Goal: Information Seeking & Learning: Learn about a topic

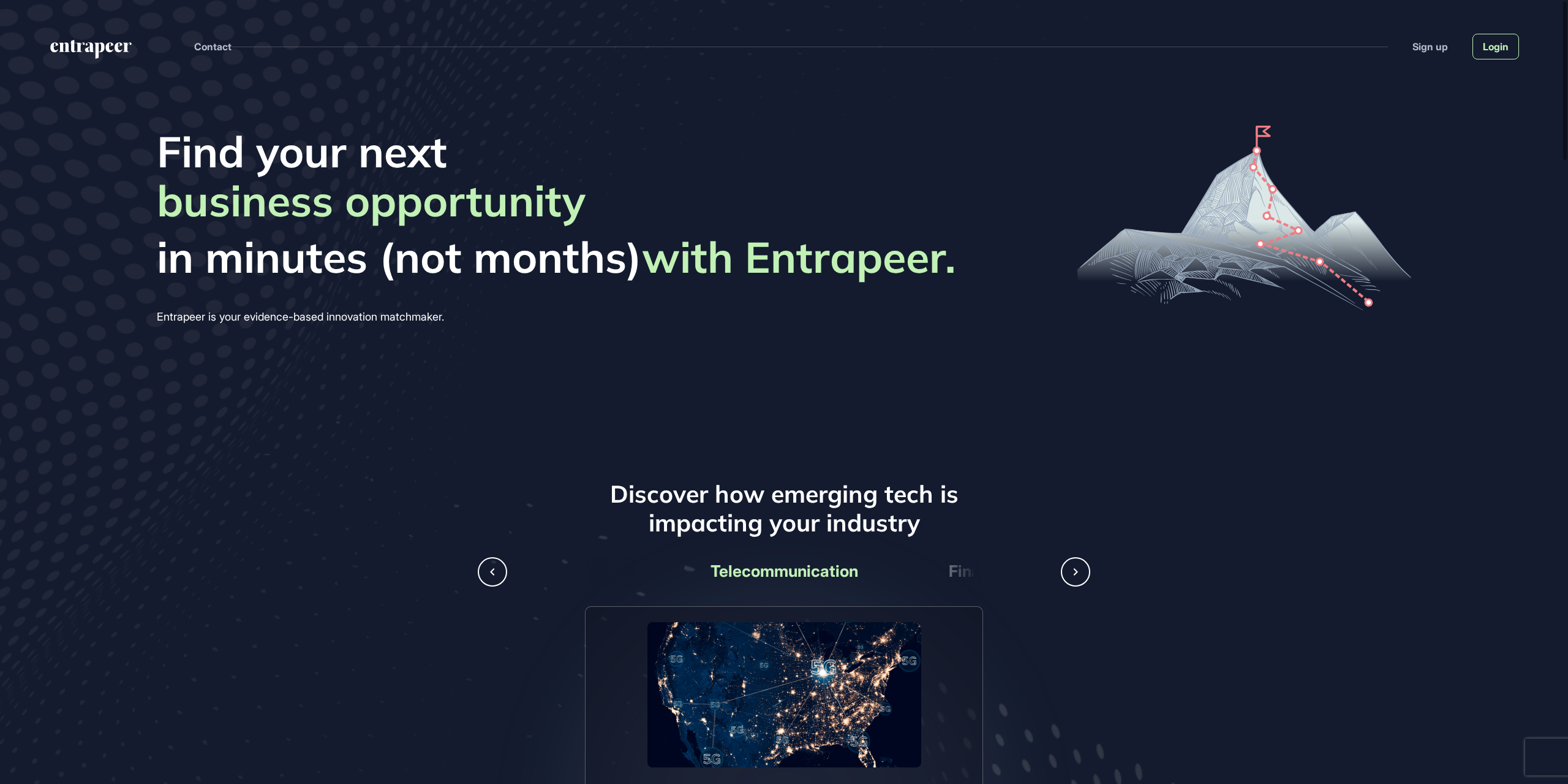
click at [1490, 44] on link "Login" at bounding box center [1496, 47] width 47 height 26
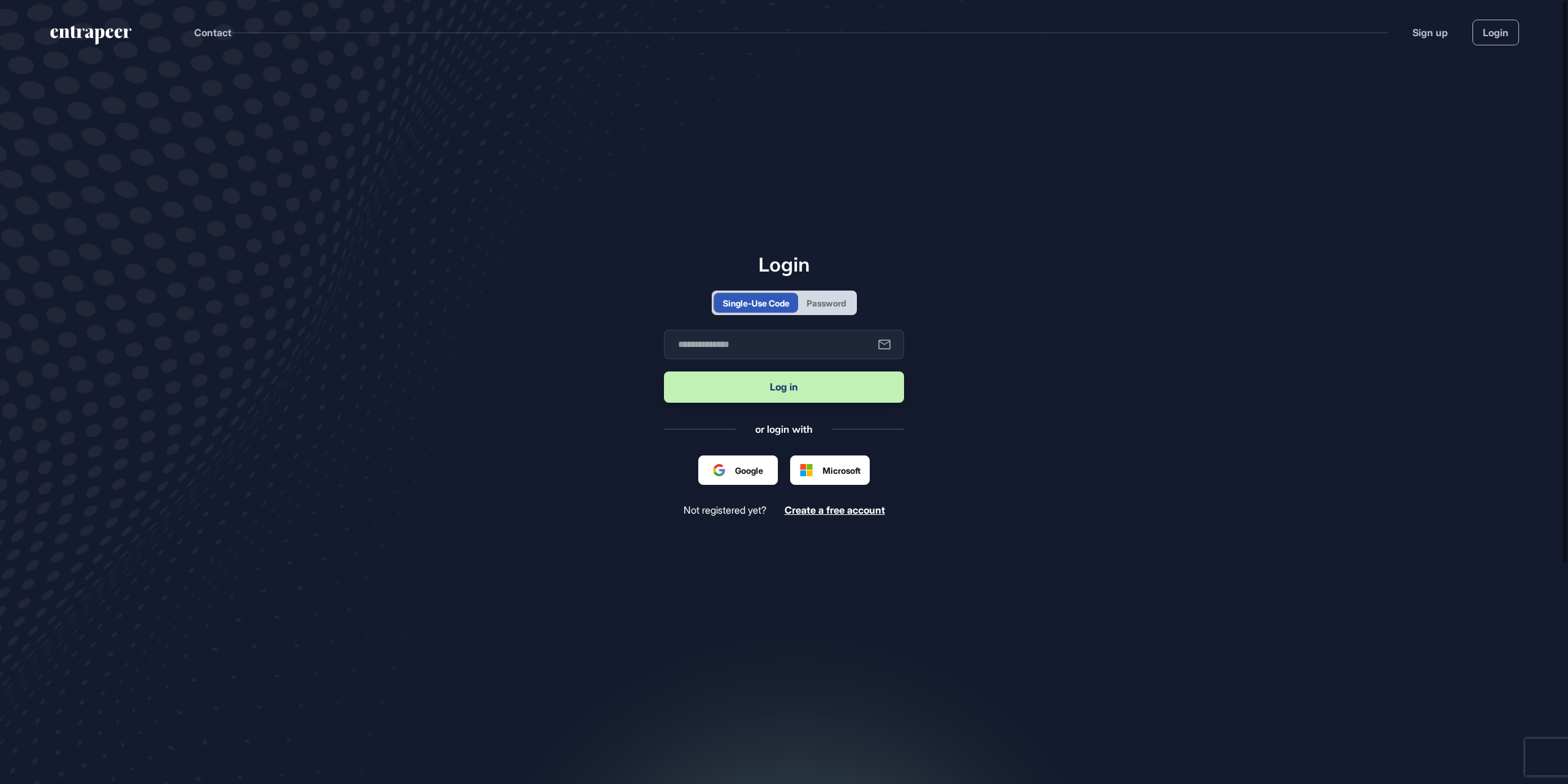
click at [830, 306] on div "Password" at bounding box center [827, 302] width 39 height 13
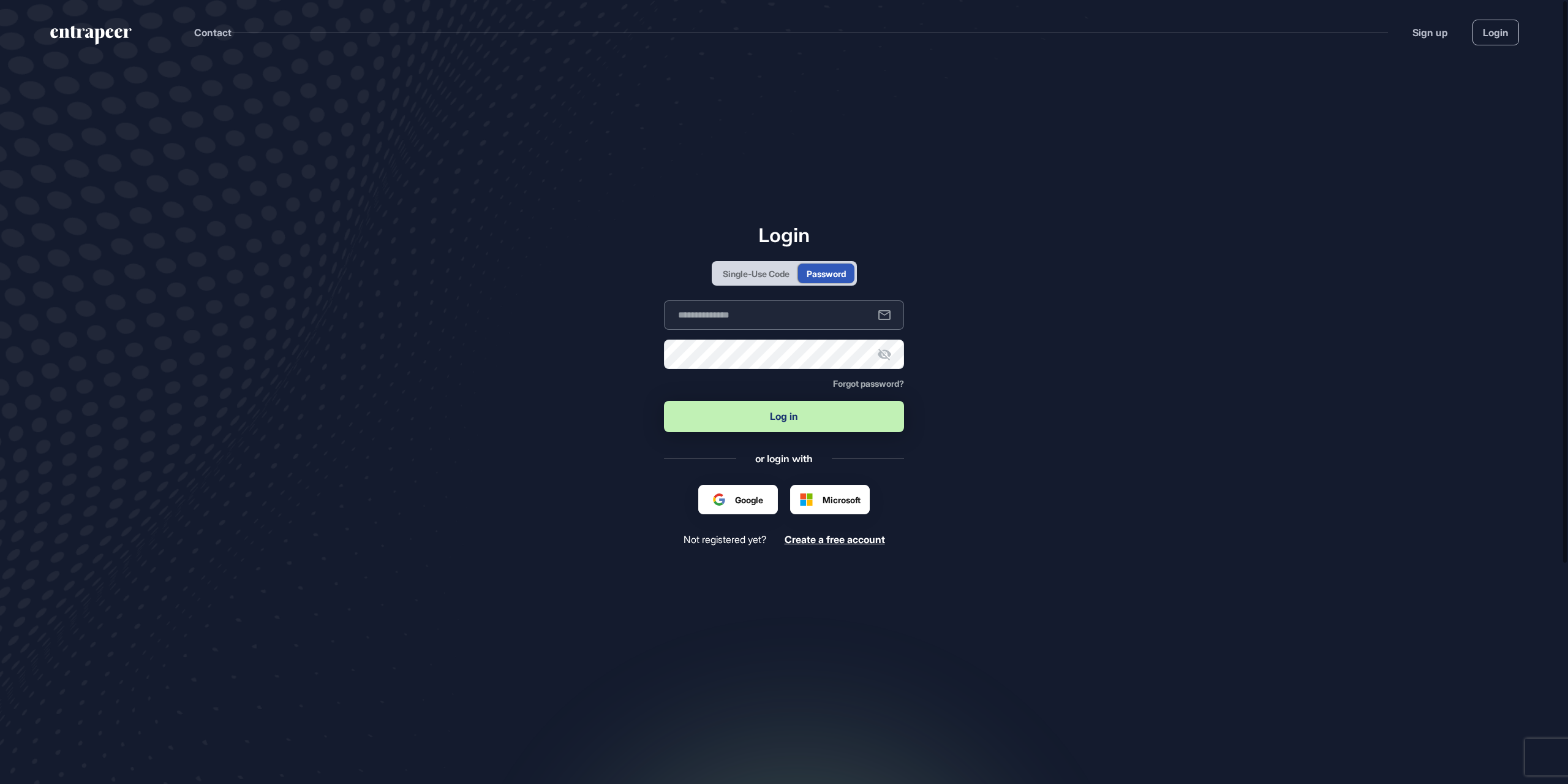
type input "**********"
click at [749, 414] on button "Log in" at bounding box center [784, 416] width 240 height 31
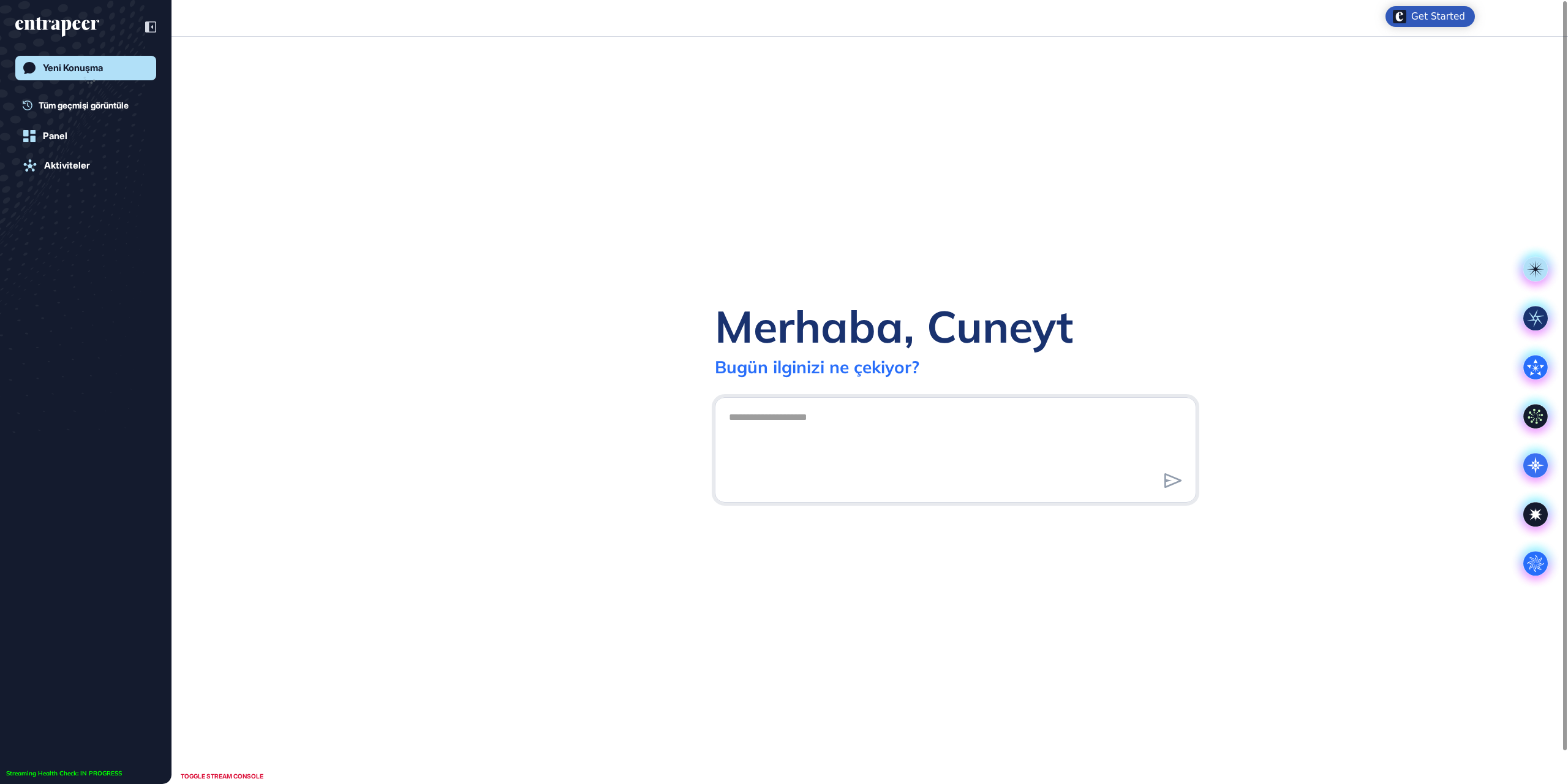
scroll to position [1, 1]
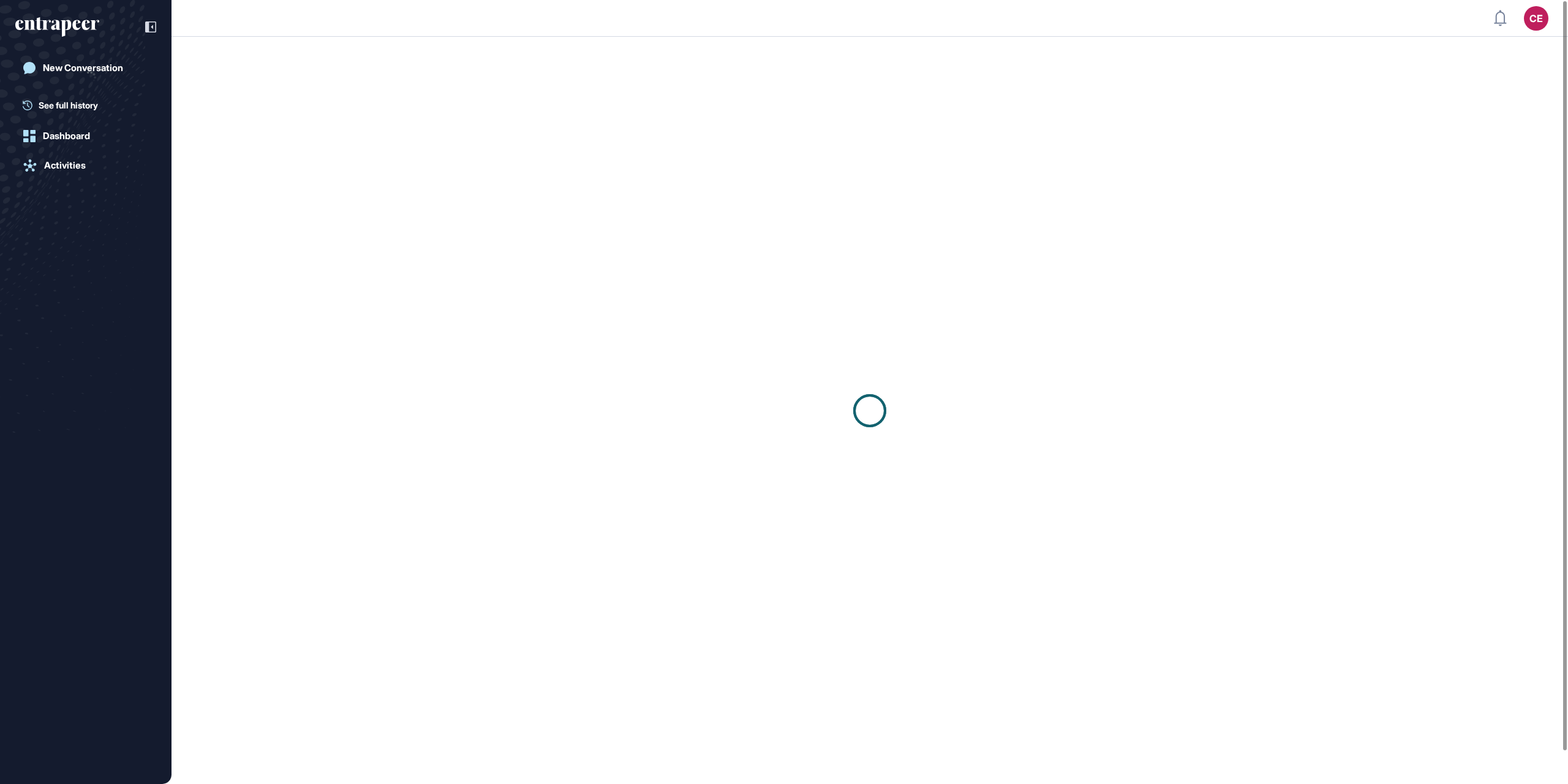
scroll to position [1, 1]
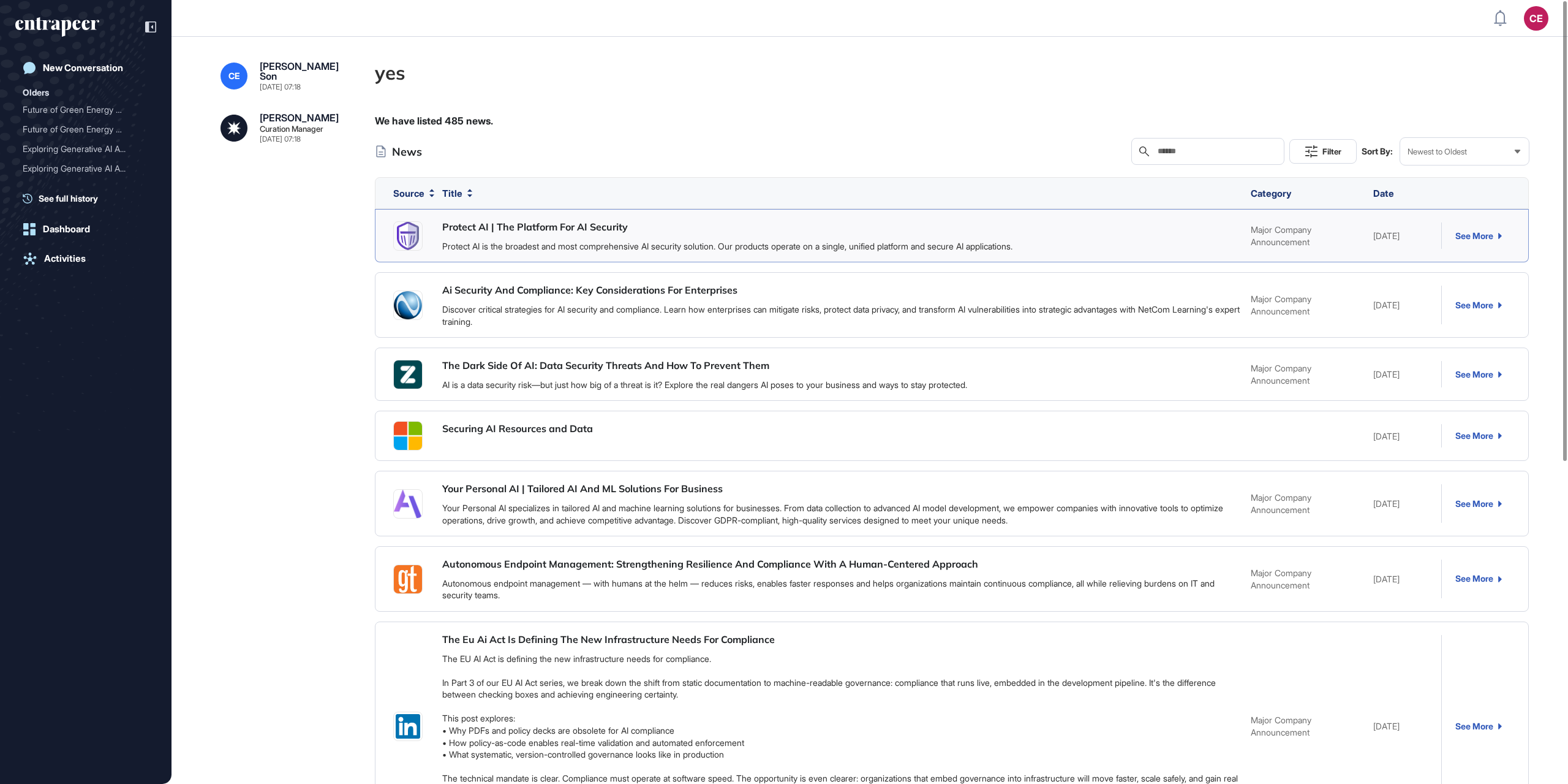
click at [503, 231] on link "Protect AI | The Platform For AI Security" at bounding box center [535, 227] width 185 height 12
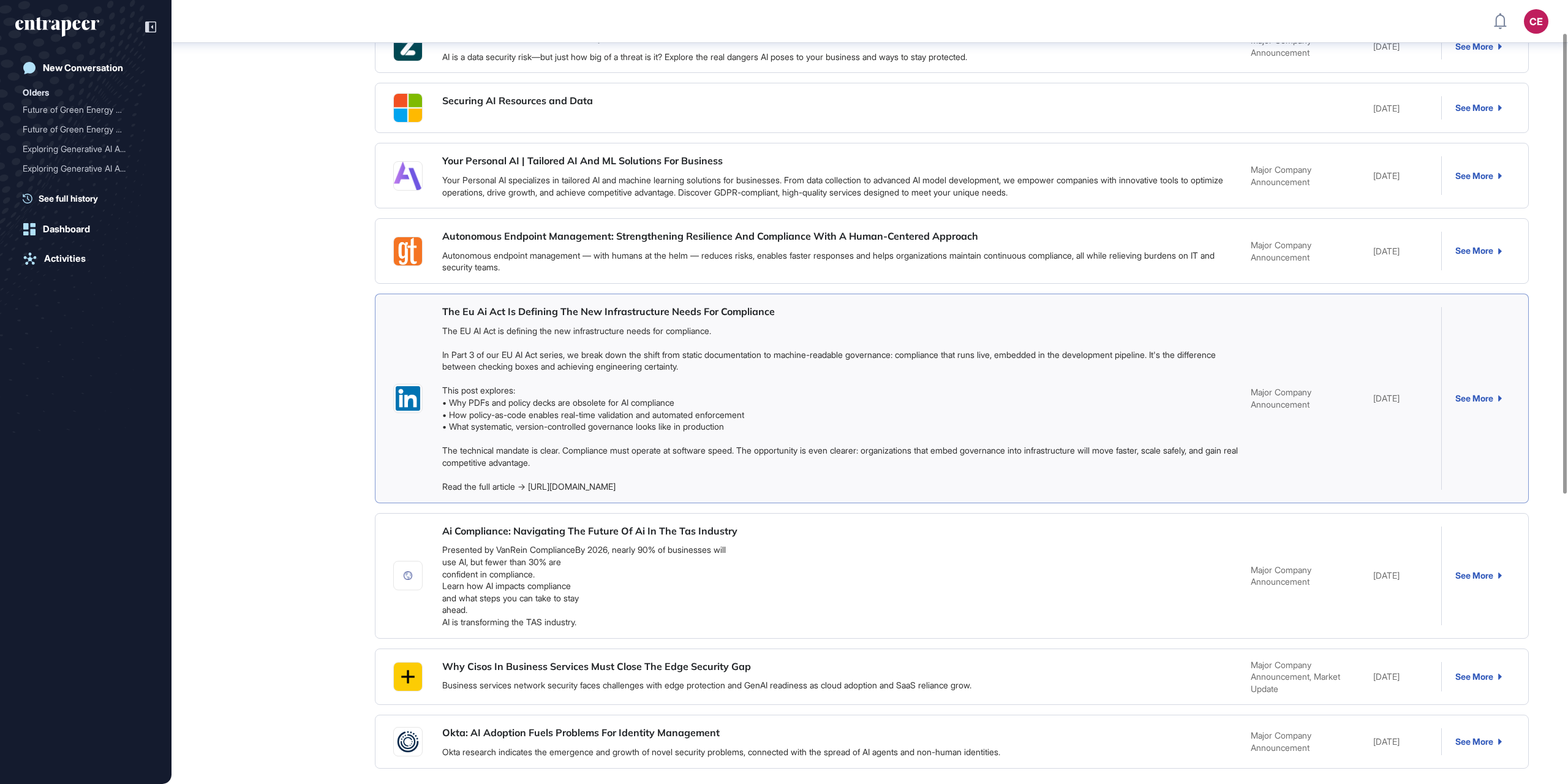
scroll to position [554, 0]
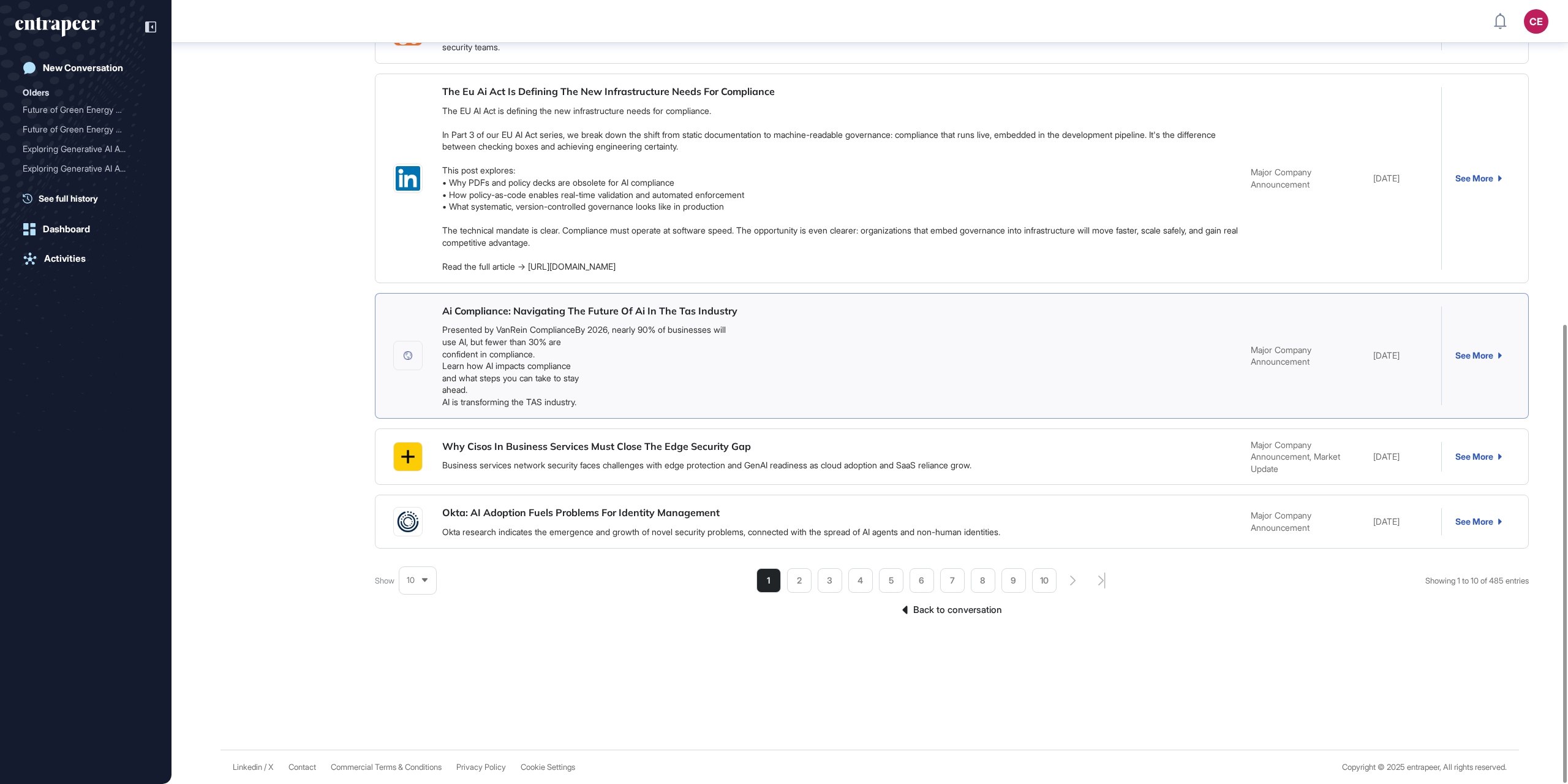
click at [527, 312] on link "Ai Compliance: Navigating The Future Of Ai In The Tas Industry" at bounding box center [590, 311] width 295 height 12
click at [326, 363] on div "Curie Curation Manager Aug 28, 2025 07:18 We have listed 485 news. News Search …" at bounding box center [870, 96] width 1298 height 1061
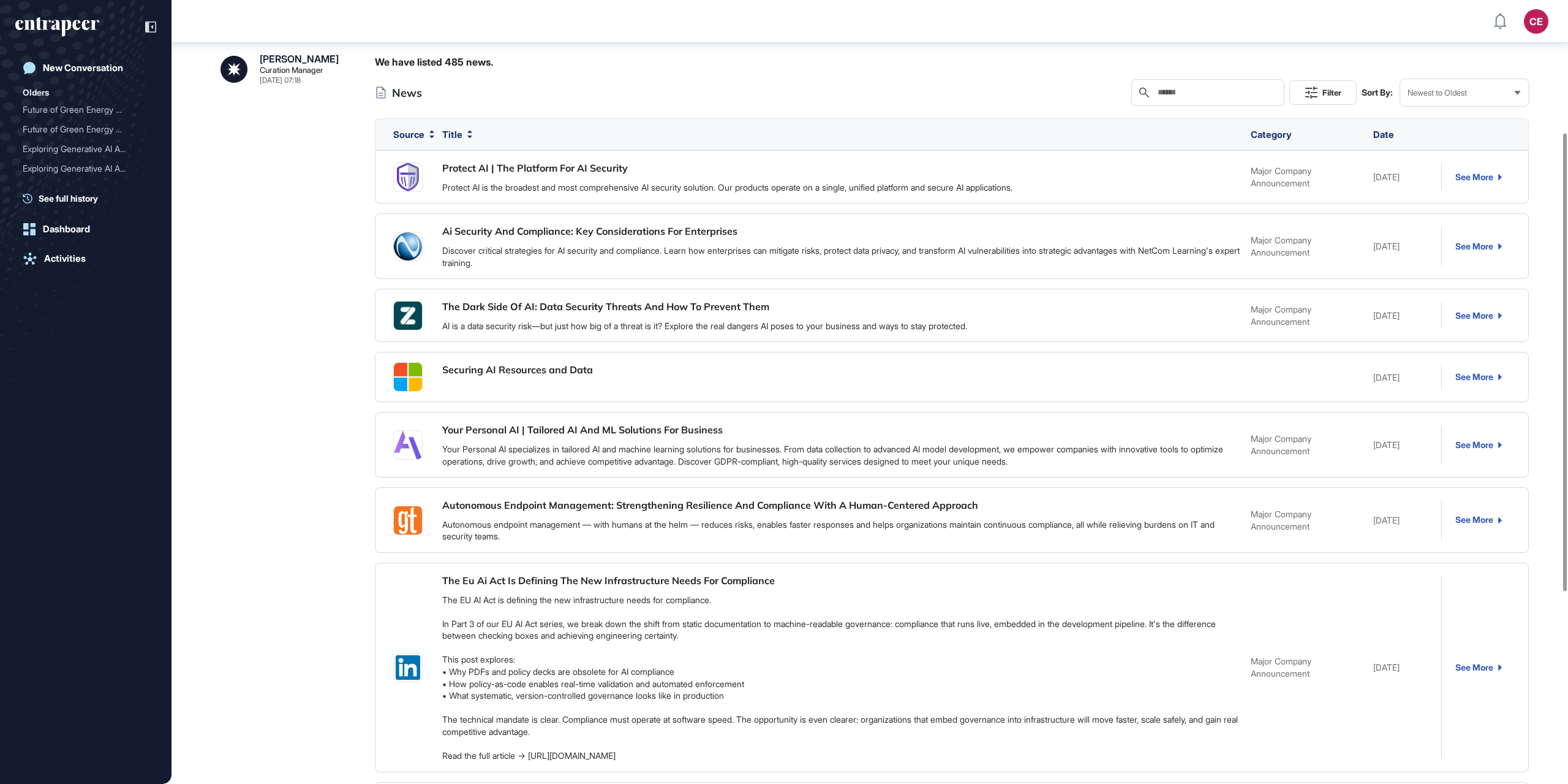
scroll to position [64, 0]
click at [548, 368] on link "Securing AI Resources and Data" at bounding box center [518, 371] width 151 height 12
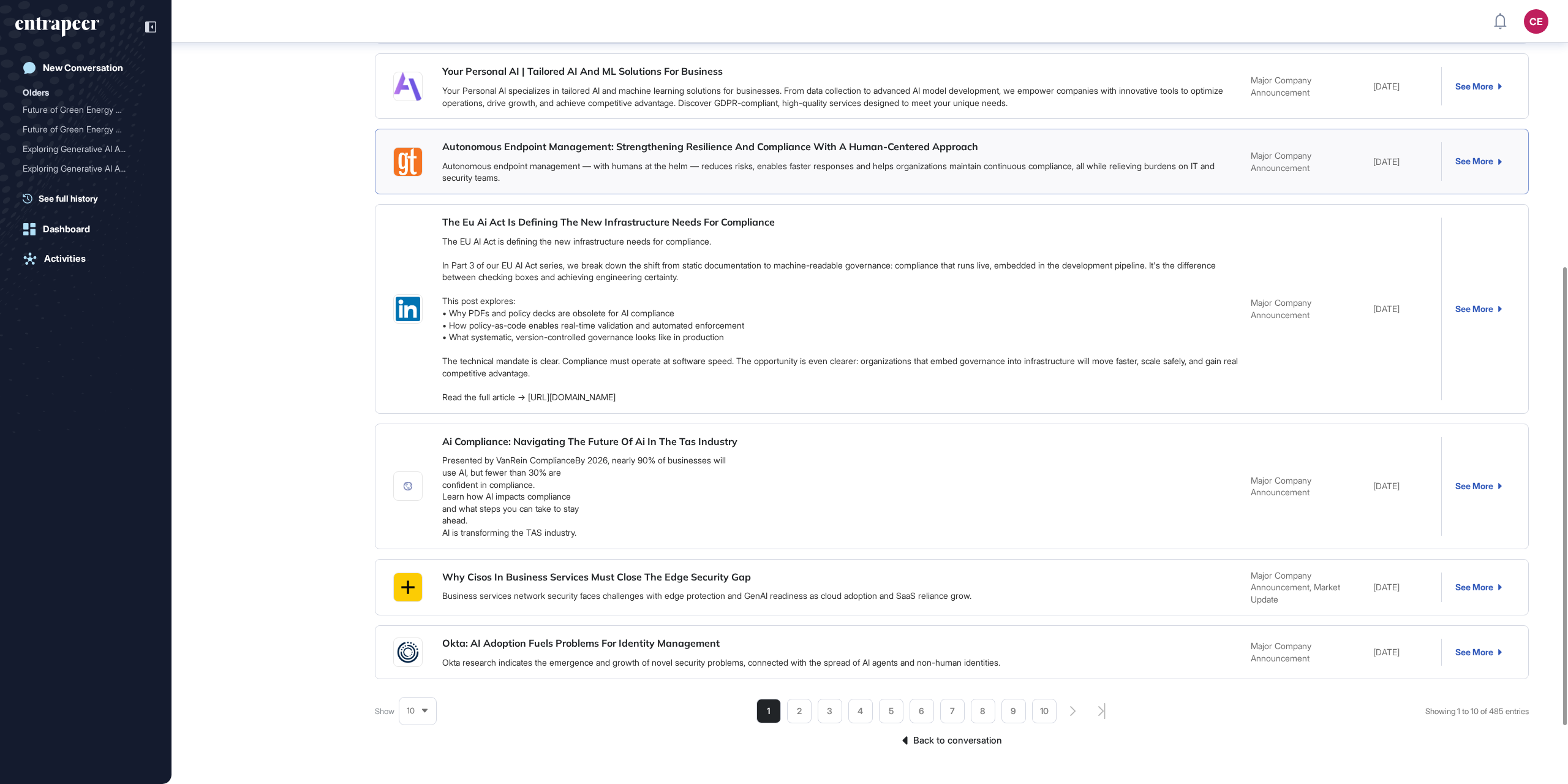
scroll to position [493, 0]
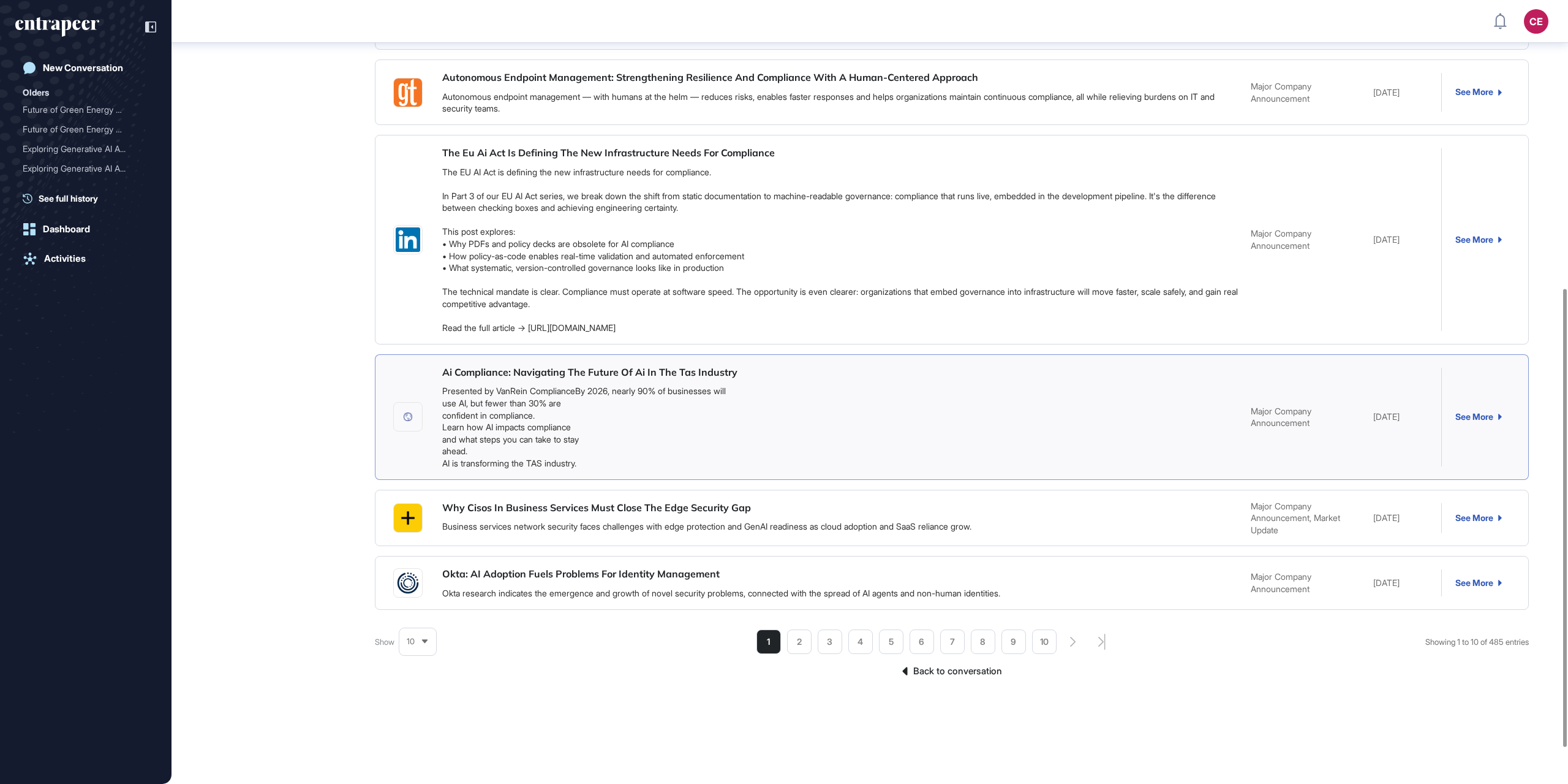
click at [530, 368] on link "Ai Compliance: Navigating The Future Of Ai In The Tas Industry" at bounding box center [590, 372] width 295 height 12
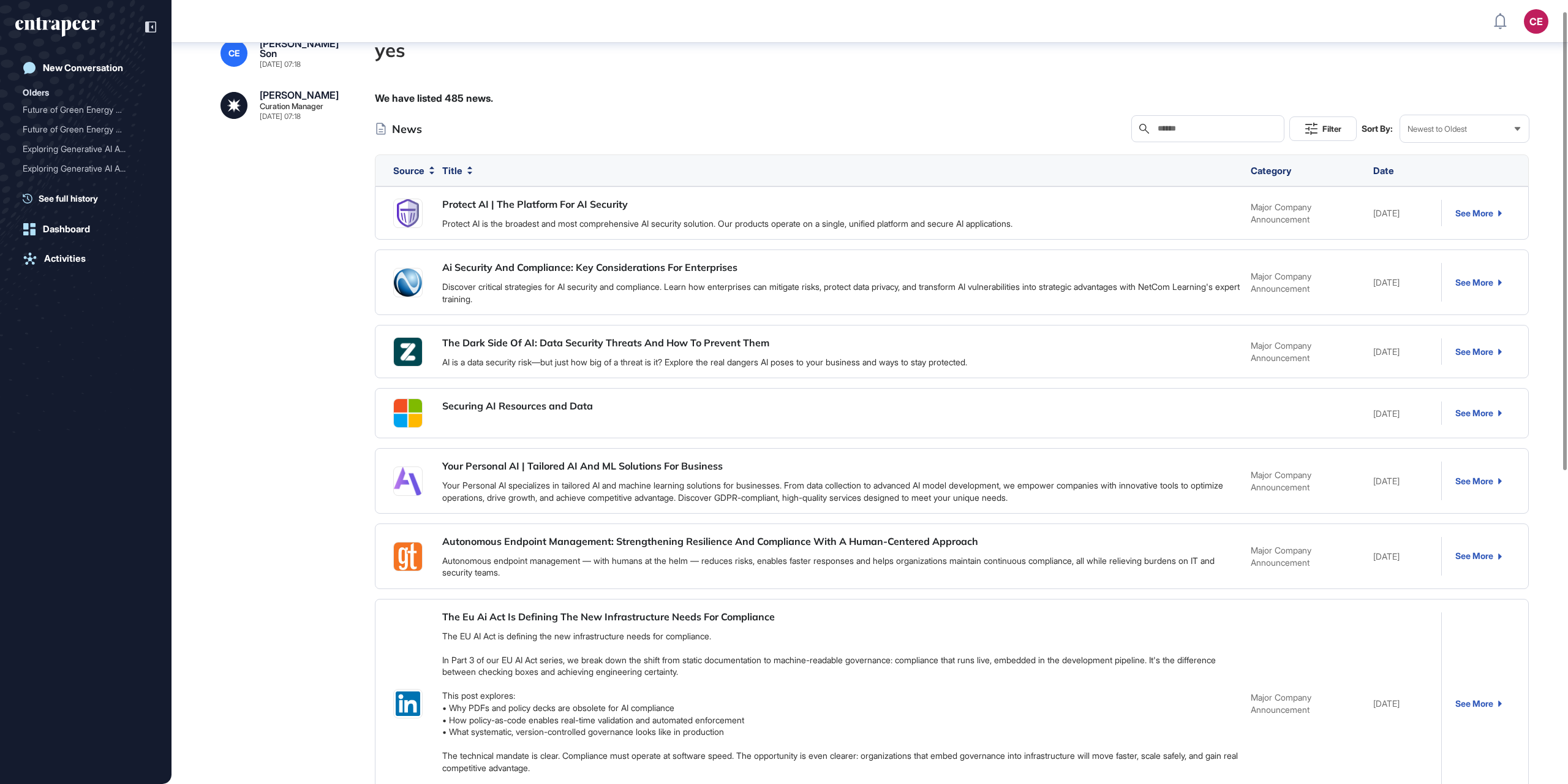
scroll to position [2, 0]
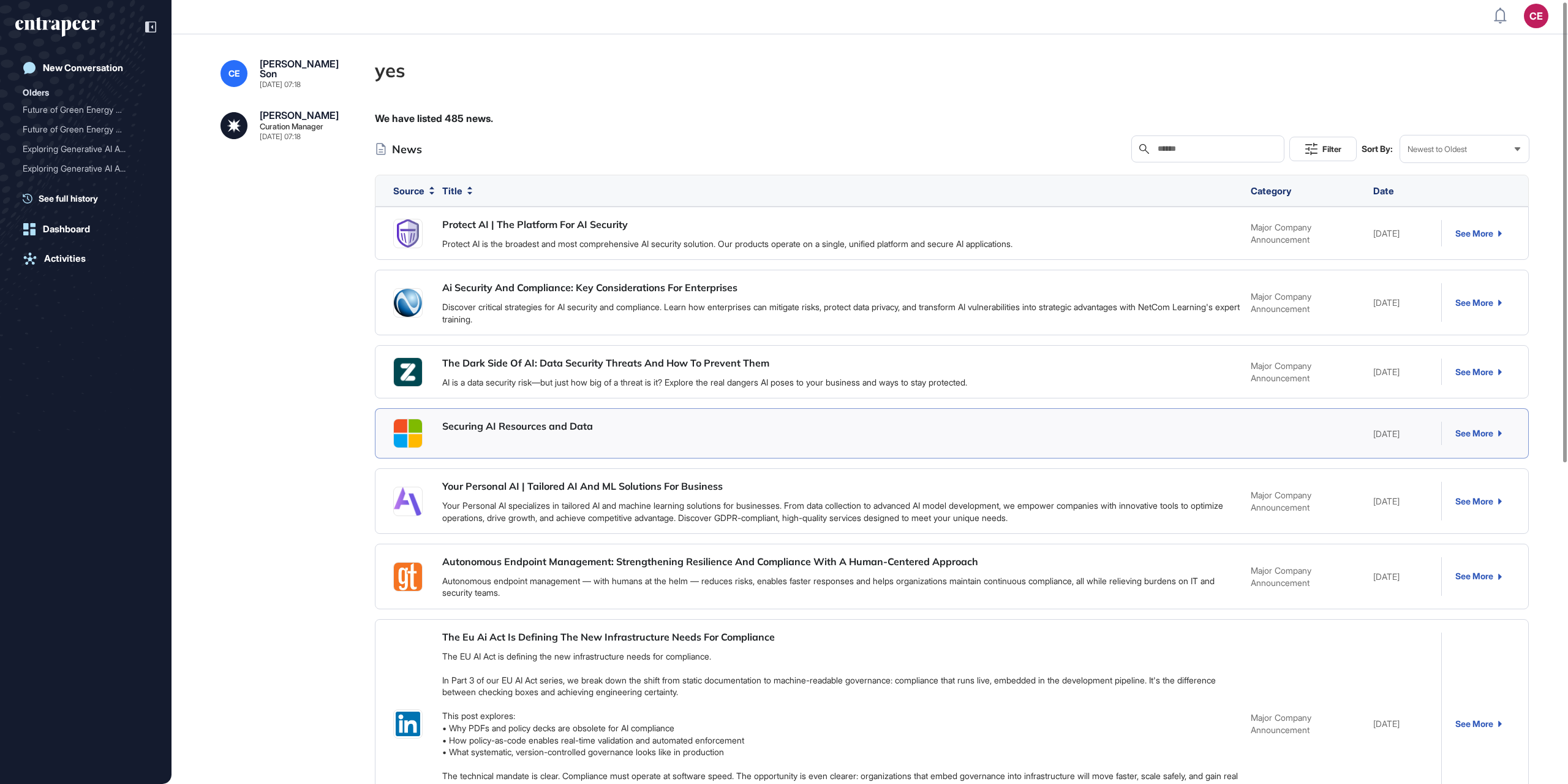
drag, startPoint x: 539, startPoint y: 430, endPoint x: 546, endPoint y: 422, distance: 10.6
click at [539, 430] on link "Securing AI Resources and Data" at bounding box center [518, 426] width 151 height 12
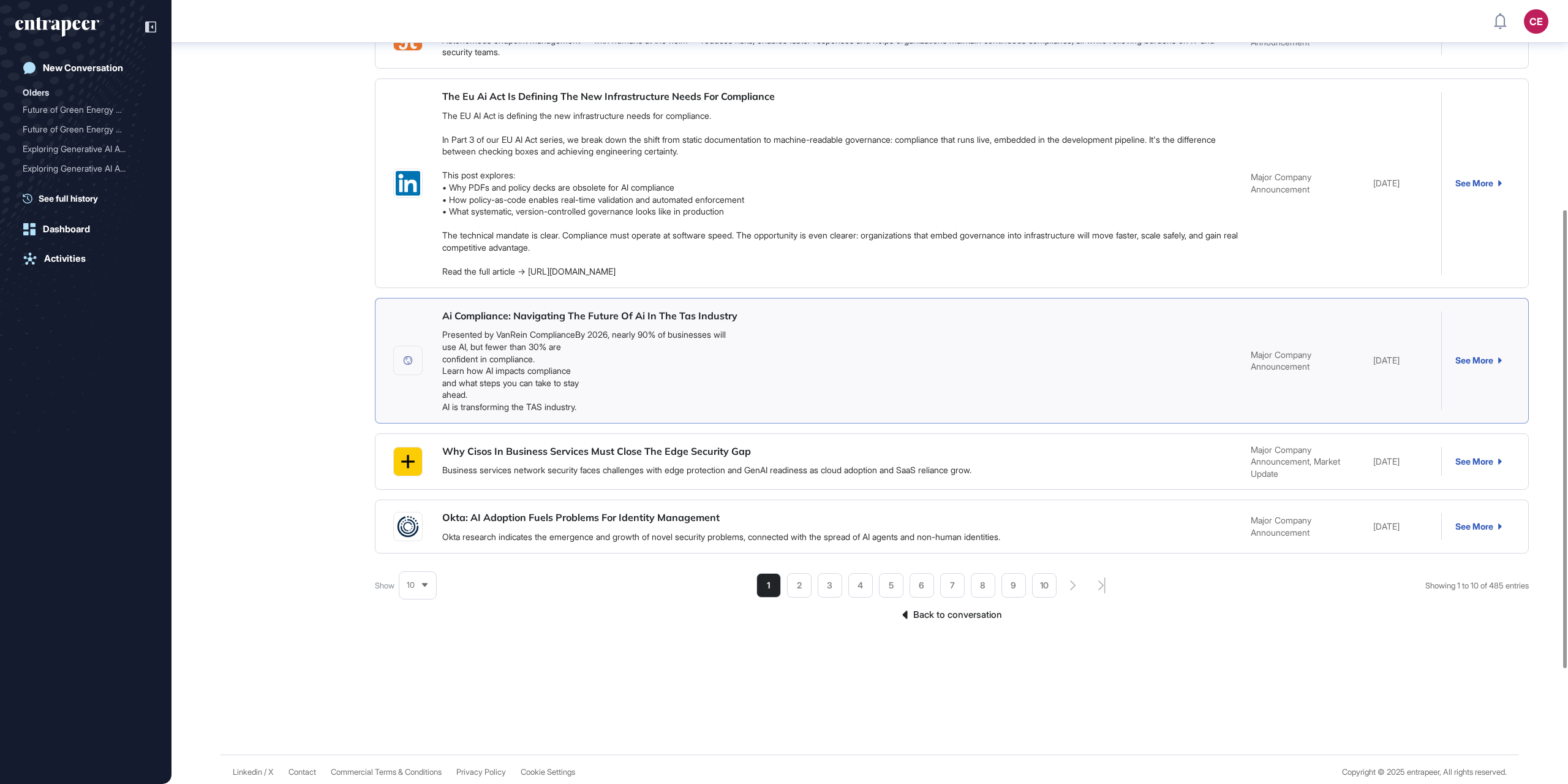
scroll to position [554, 0]
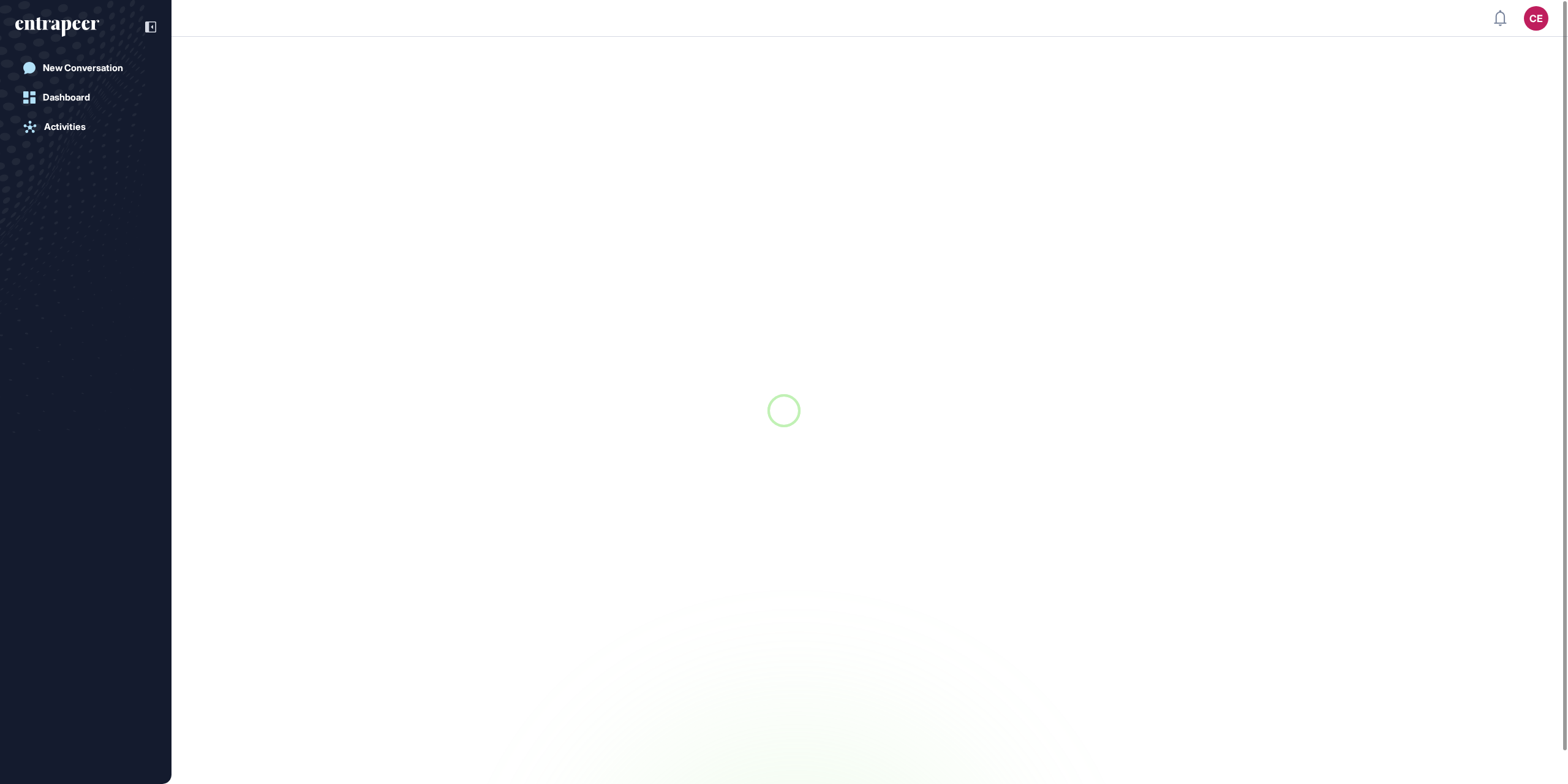
scroll to position [1, 1]
drag, startPoint x: 1154, startPoint y: 67, endPoint x: 1191, endPoint y: 70, distance: 37.1
click at [1187, 72] on div at bounding box center [784, 410] width 1568 height 747
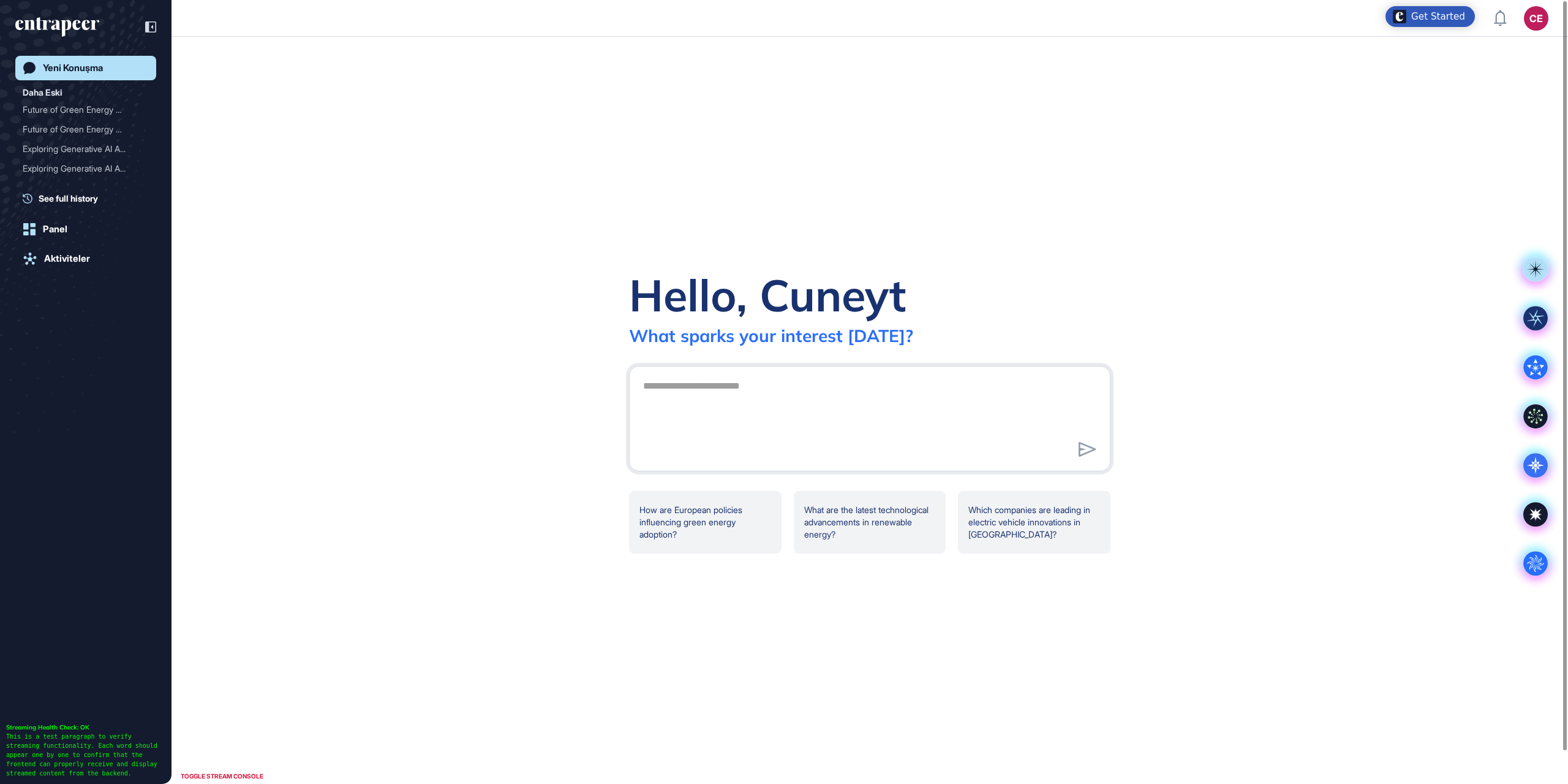
scroll to position [1, 1]
click at [1456, 222] on div "Logout" at bounding box center [1454, 225] width 27 height 10
